Goal: Book appointment/travel/reservation

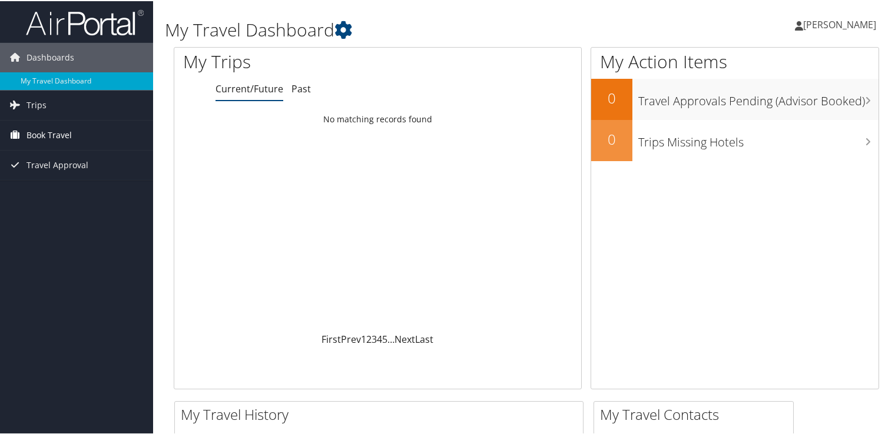
click at [33, 132] on span "Book Travel" at bounding box center [48, 134] width 45 height 29
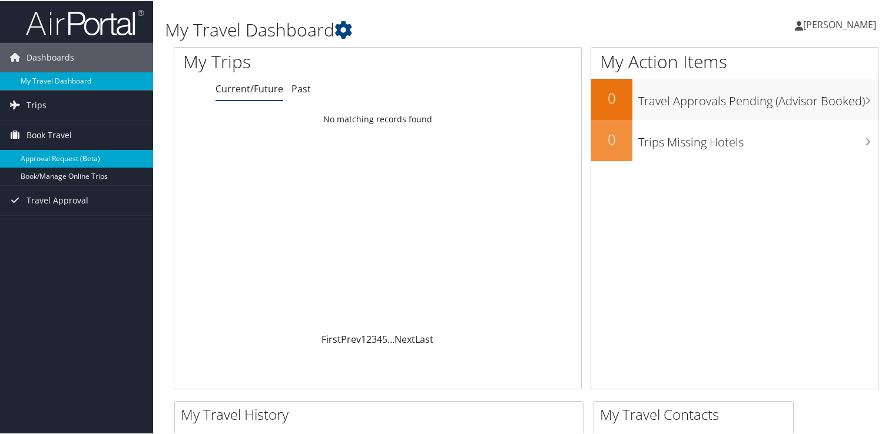
click at [39, 159] on link "Approval Request (Beta)" at bounding box center [76, 158] width 153 height 18
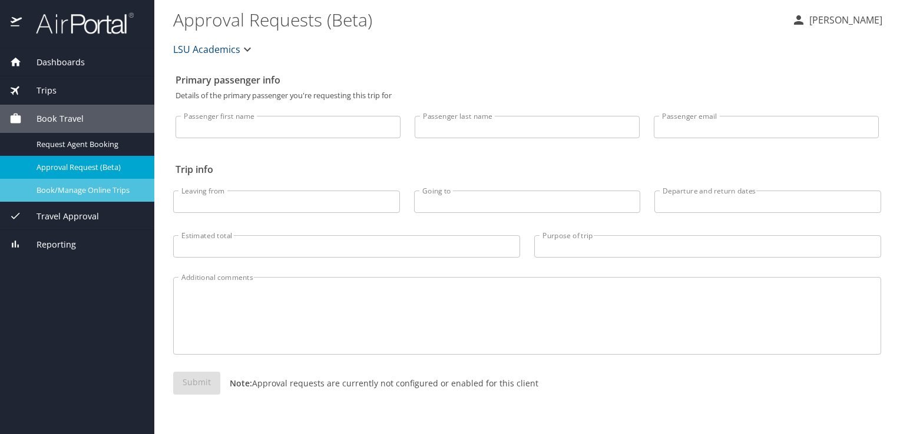
click at [78, 188] on span "Book/Manage Online Trips" at bounding box center [88, 190] width 104 height 11
